Goal: Check status: Check status

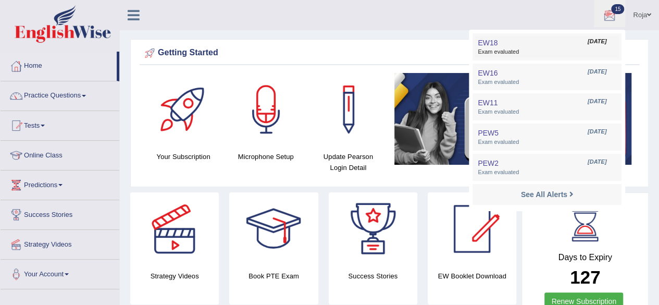
click at [512, 51] on span "Exam evaluated" at bounding box center [546, 52] width 138 height 8
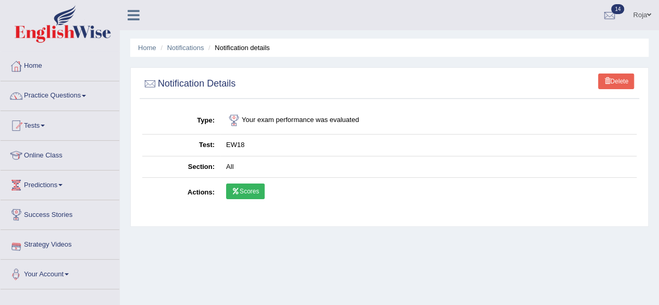
click at [241, 191] on link "Scores" at bounding box center [245, 191] width 39 height 16
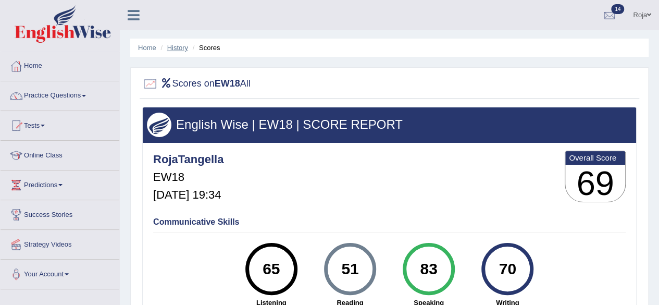
click at [168, 45] on link "History" at bounding box center [177, 48] width 21 height 8
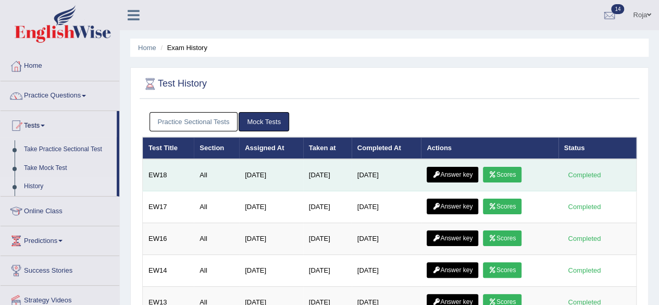
click at [458, 173] on link "Answer key" at bounding box center [452, 175] width 52 height 16
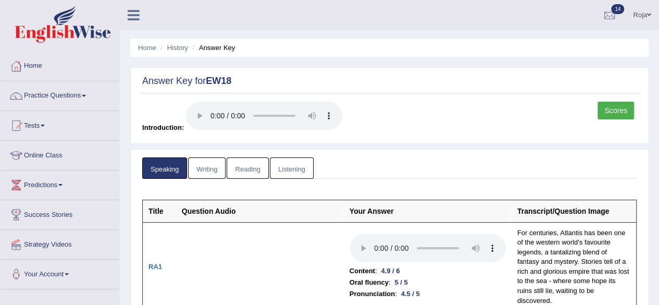
click at [204, 161] on link "Writing" at bounding box center [206, 167] width 37 height 21
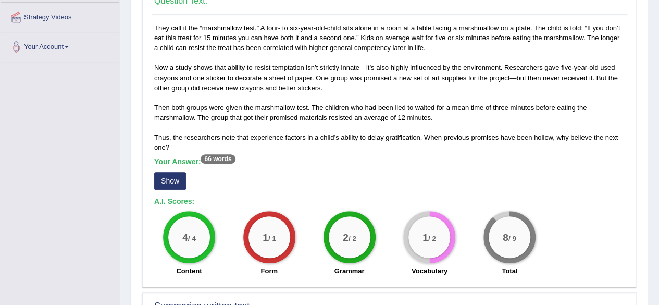
scroll to position [268, 0]
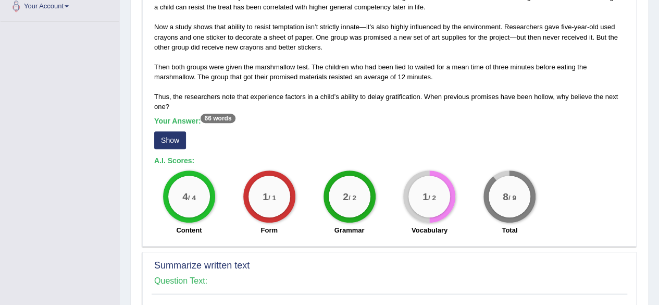
click at [166, 141] on button "Show" at bounding box center [170, 140] width 32 height 18
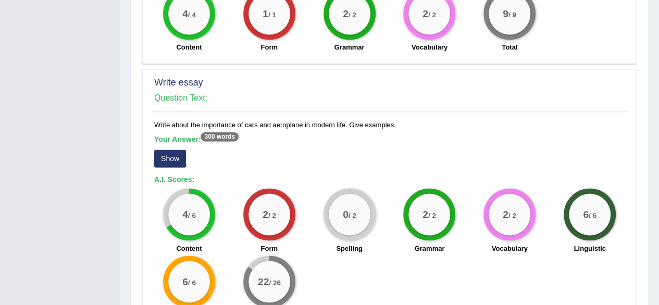
scroll to position [835, 0]
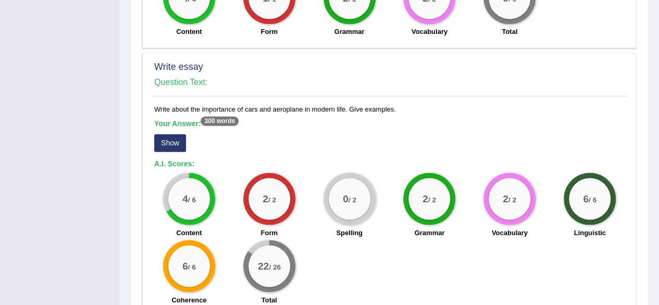
click at [169, 134] on button "Show" at bounding box center [170, 143] width 32 height 18
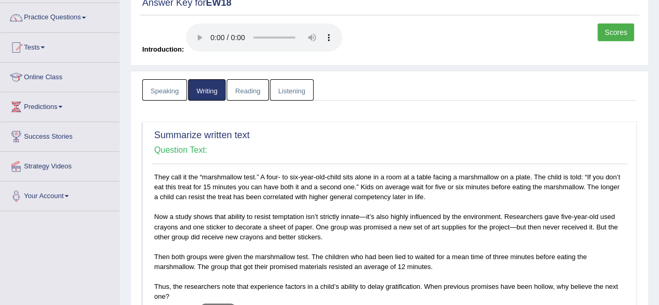
scroll to position [64, 0]
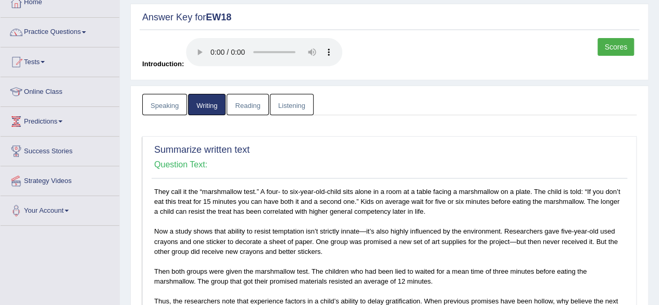
click at [233, 111] on link "Reading" at bounding box center [247, 104] width 42 height 21
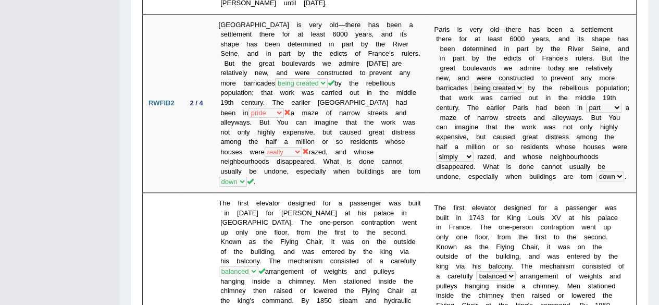
scroll to position [471, 0]
